Goal: Communication & Community: Answer question/provide support

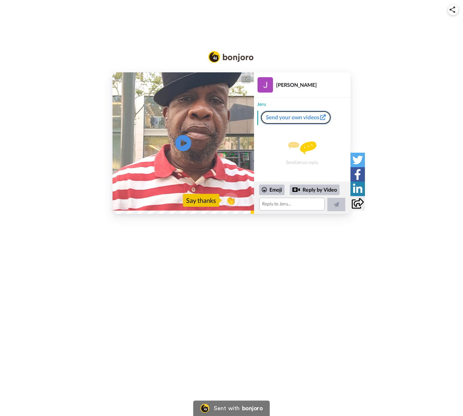
click at [281, 115] on link "Send your own videos" at bounding box center [295, 118] width 71 height 14
click at [182, 141] on icon "Play/Pause" at bounding box center [183, 143] width 17 height 31
click at [210, 201] on div "Say thanks" at bounding box center [201, 200] width 36 height 13
click at [227, 202] on span "👏" at bounding box center [231, 200] width 20 height 13
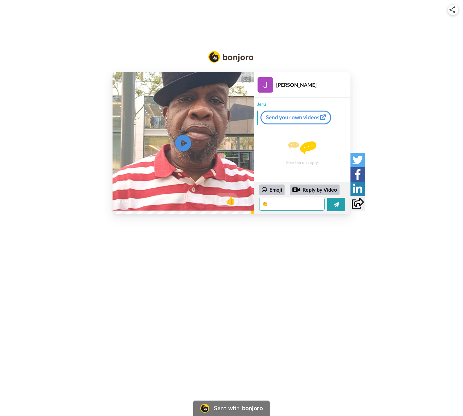
click at [296, 202] on textarea "👏" at bounding box center [292, 204] width 66 height 13
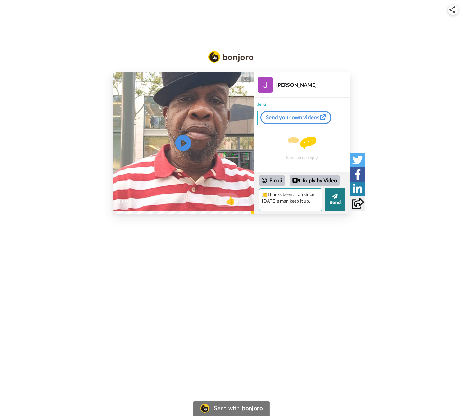
type textarea "👏Thanks been a fan since [DATE]'s man keep it up."
click at [337, 207] on button "Send" at bounding box center [335, 199] width 21 height 23
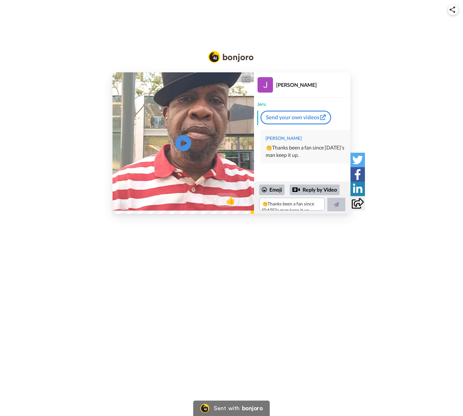
click at [326, 266] on div "CC Play/Pause 0:09 / 0:09 1 👍 [PERSON_NAME] Jeru Send your own videos [PERSON_N…" at bounding box center [231, 208] width 463 height 416
click at [183, 142] on icon "Play/Pause" at bounding box center [183, 143] width 17 height 31
click at [228, 135] on video at bounding box center [183, 142] width 141 height 141
click at [244, 88] on video at bounding box center [183, 142] width 141 height 141
